Goal: Task Accomplishment & Management: Use online tool/utility

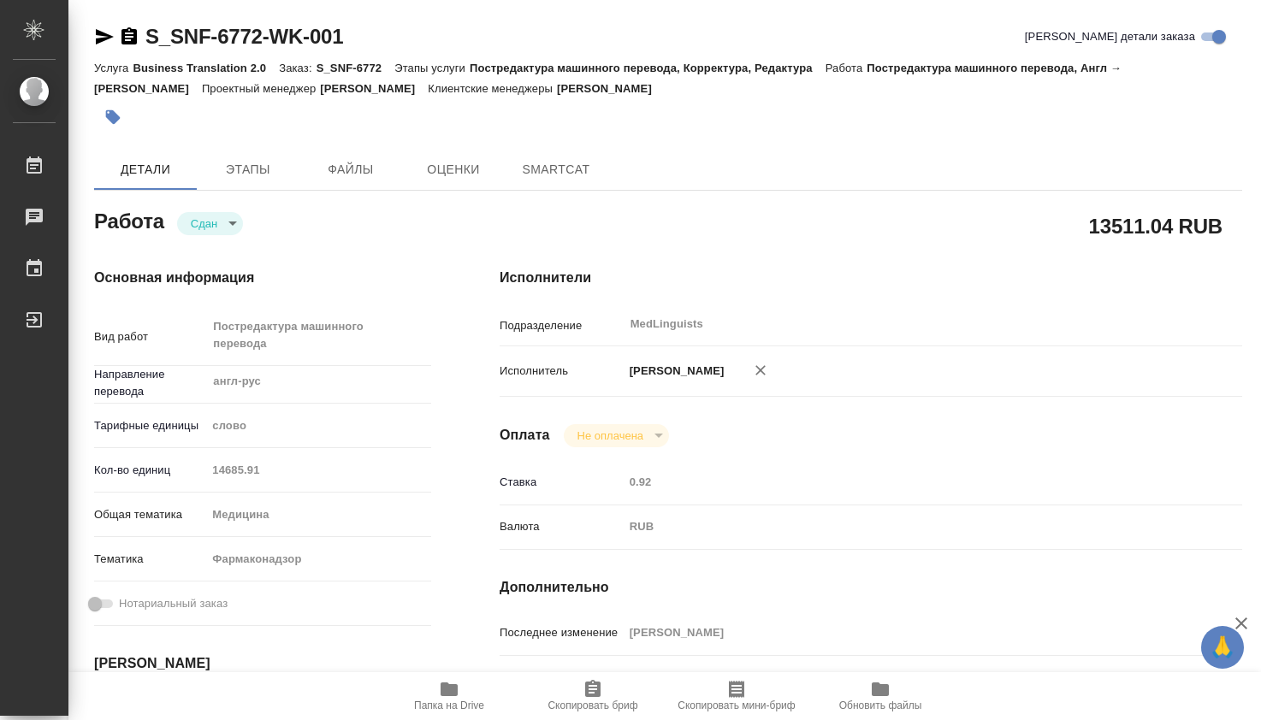
type textarea "x"
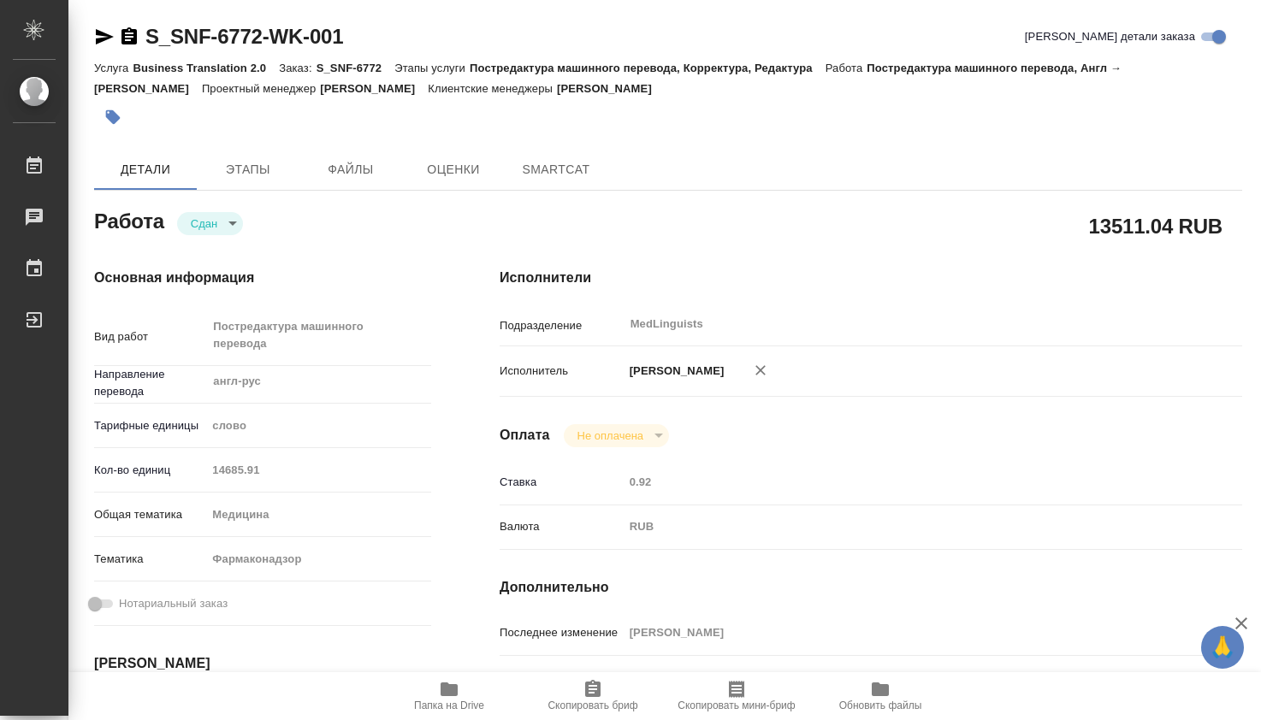
type textarea "x"
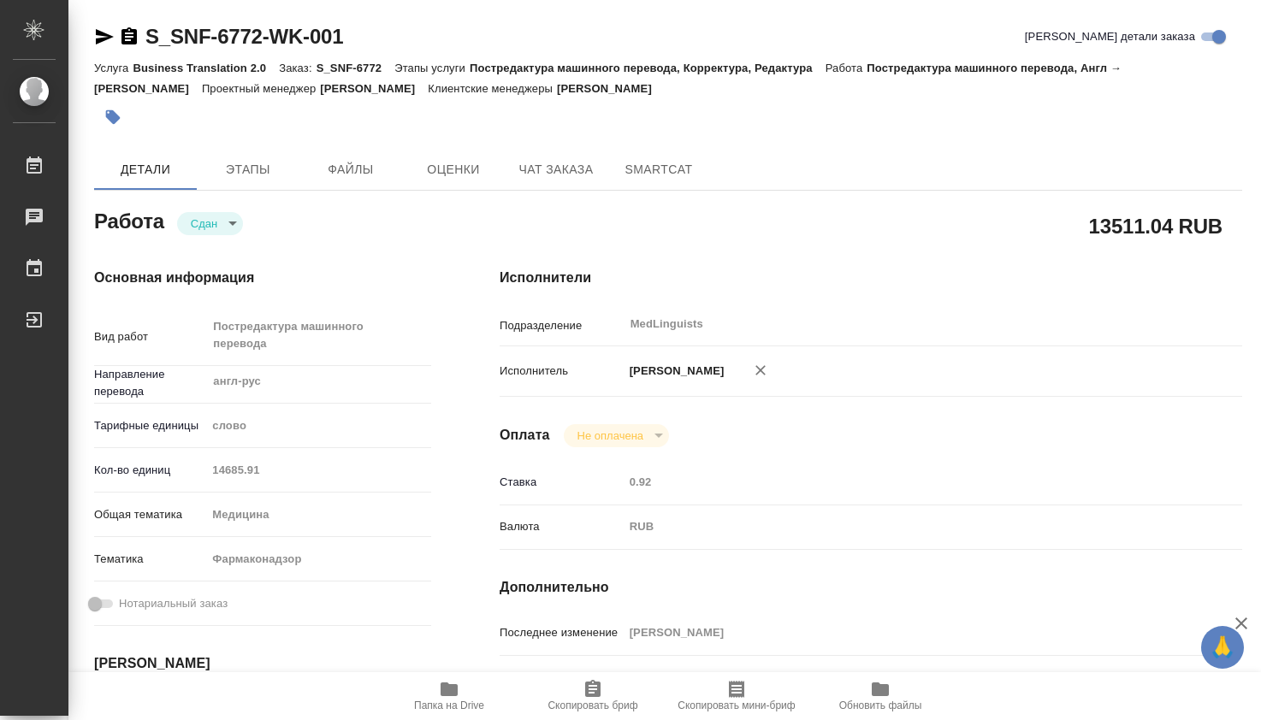
type textarea "x"
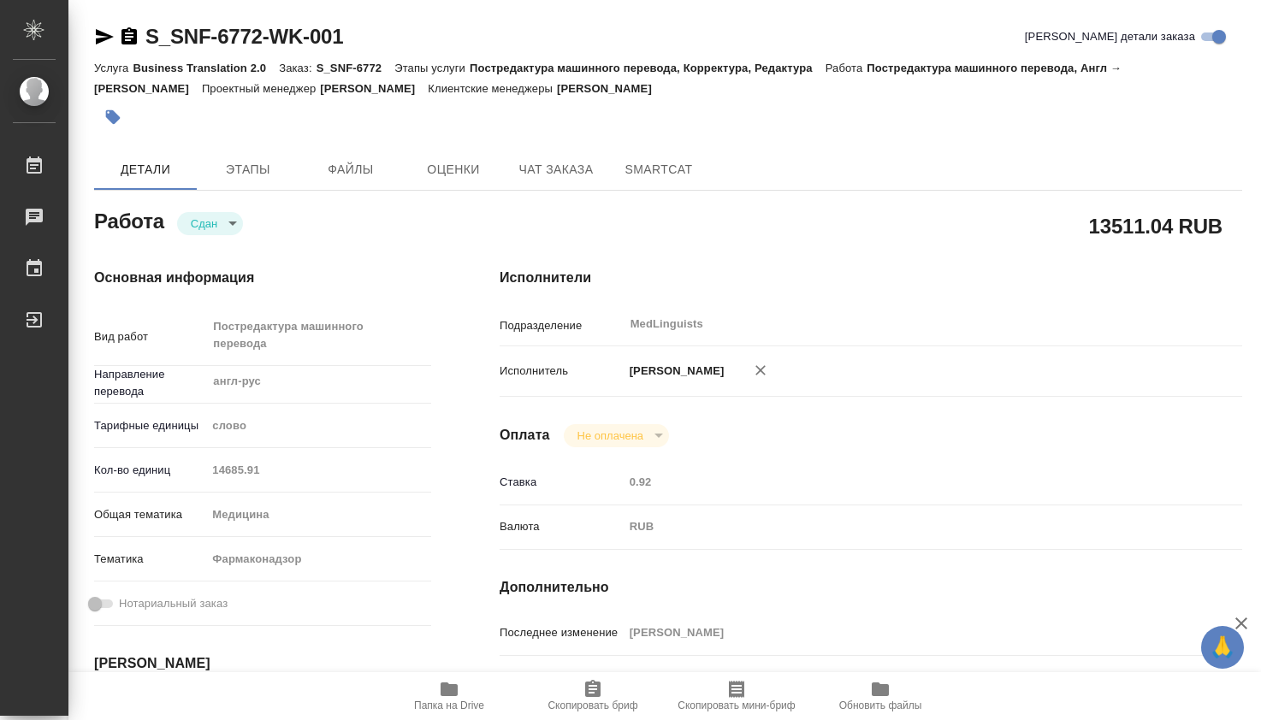
click at [159, 467] on div "Кол-во единиц 14685.91" at bounding box center [262, 470] width 337 height 30
type textarea "x"
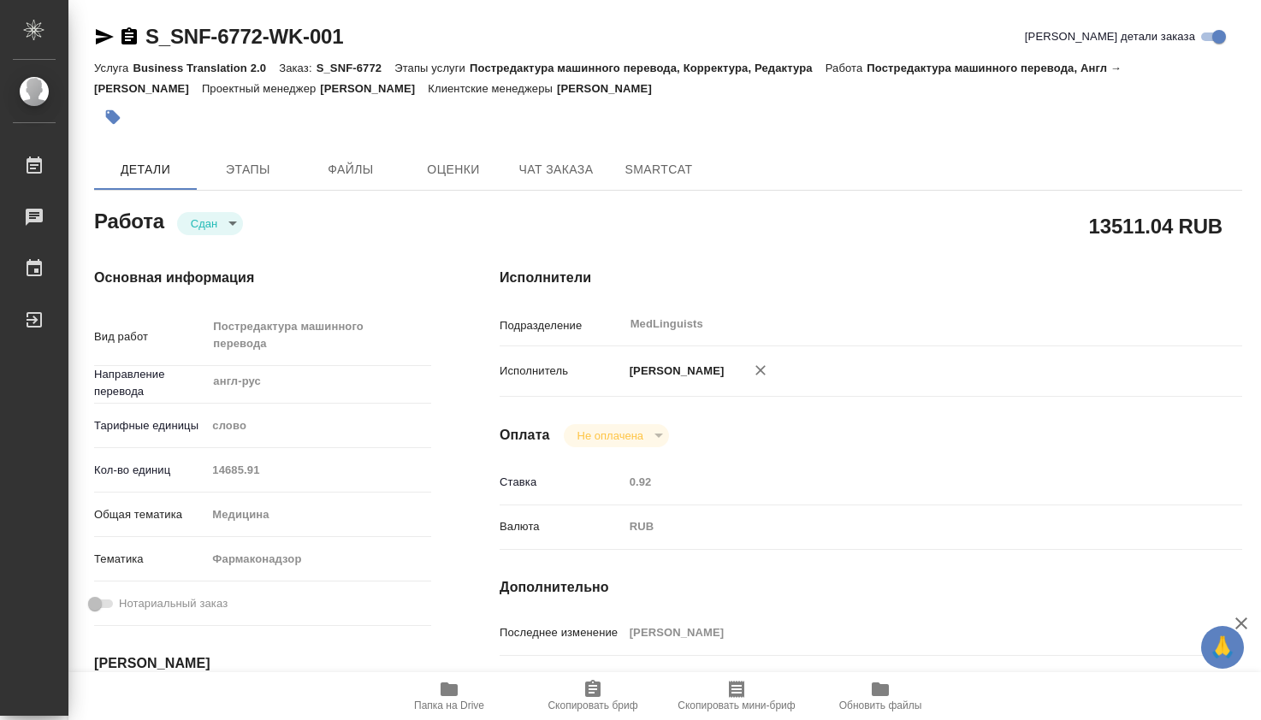
type textarea "x"
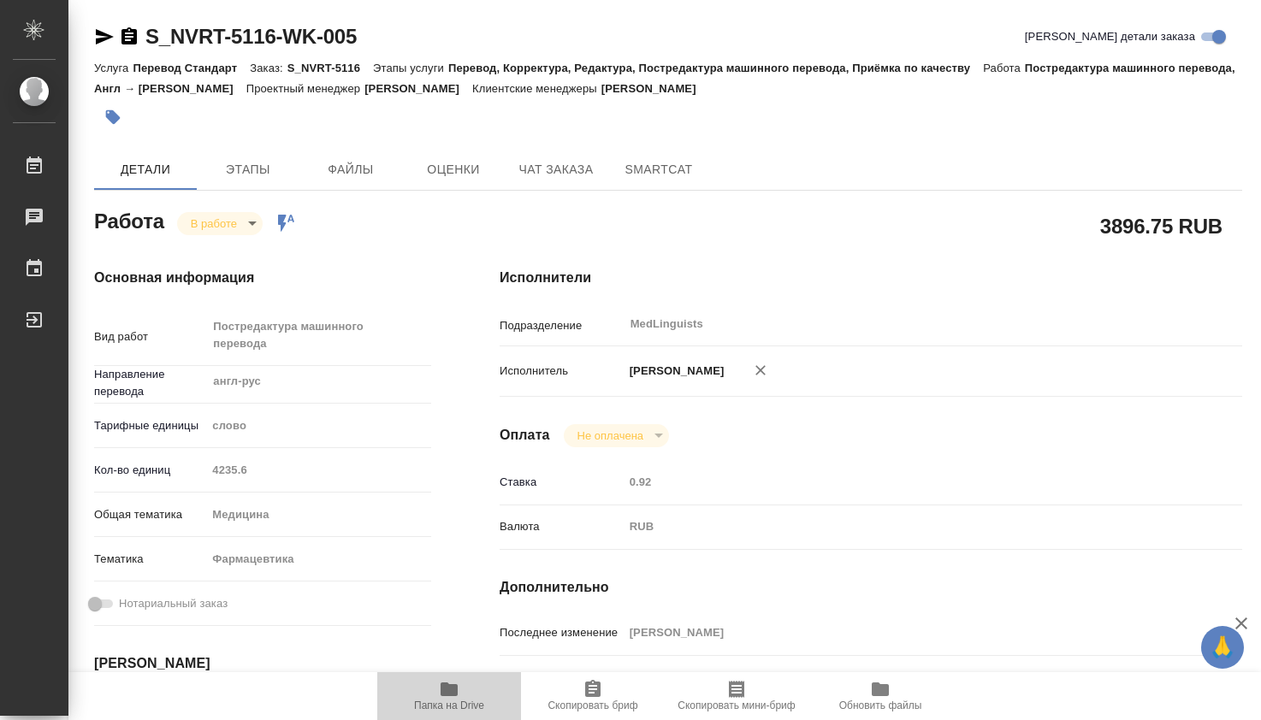
click at [452, 689] on icon "button" at bounding box center [449, 690] width 17 height 14
